Goal: Check status: Check status

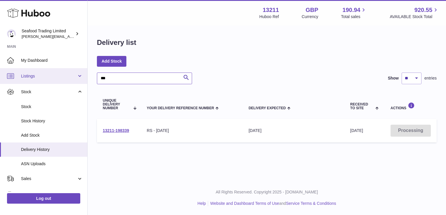
drag, startPoint x: 127, startPoint y: 78, endPoint x: 79, endPoint y: 80, distance: 47.6
click at [79, 80] on div "Huboo Seafood Trading Limited nathaniellynch@rickstein.com Main My Dashboard Li…" at bounding box center [223, 107] width 446 height 215
type input "***"
click at [32, 13] on use at bounding box center [28, 13] width 43 height 9
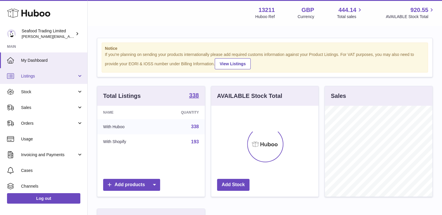
scroll to position [91, 107]
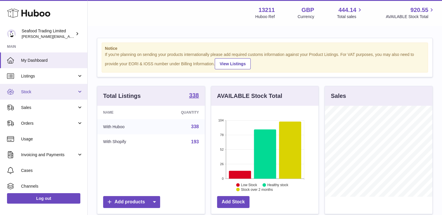
click at [45, 91] on span "Stock" at bounding box center [49, 92] width 56 height 6
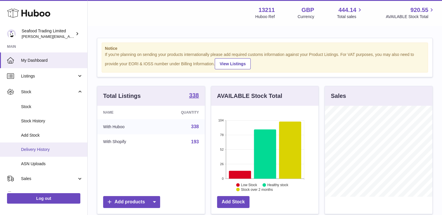
click at [45, 153] on link "Delivery History" at bounding box center [43, 150] width 87 height 14
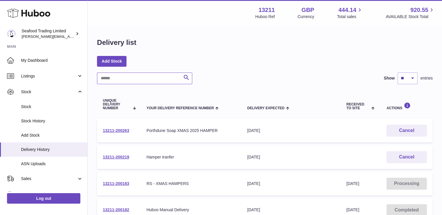
click at [118, 78] on input "text" at bounding box center [144, 79] width 95 height 12
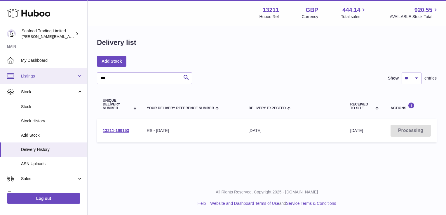
drag, startPoint x: 126, startPoint y: 76, endPoint x: 82, endPoint y: 75, distance: 43.8
click at [82, 75] on div "Huboo Seafood Trading Limited [EMAIL_ADDRESS][DOMAIN_NAME] Main My Dashboard Li…" at bounding box center [223, 107] width 446 height 215
type input "***"
